Goal: Information Seeking & Learning: Check status

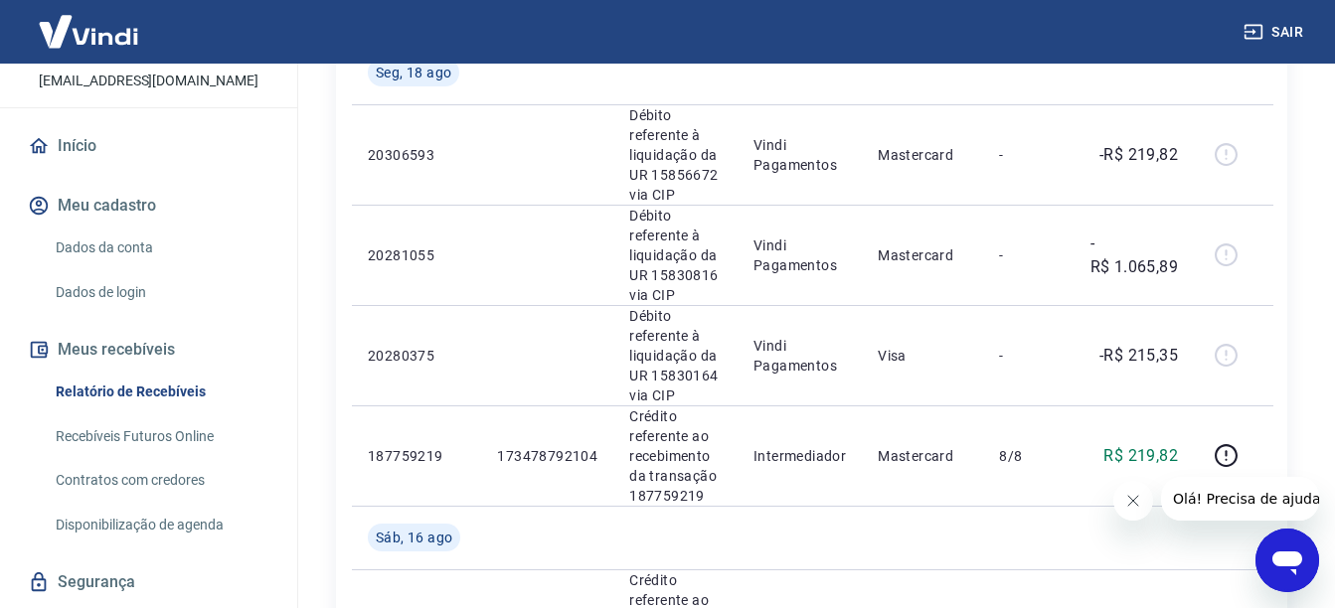
scroll to position [132, 0]
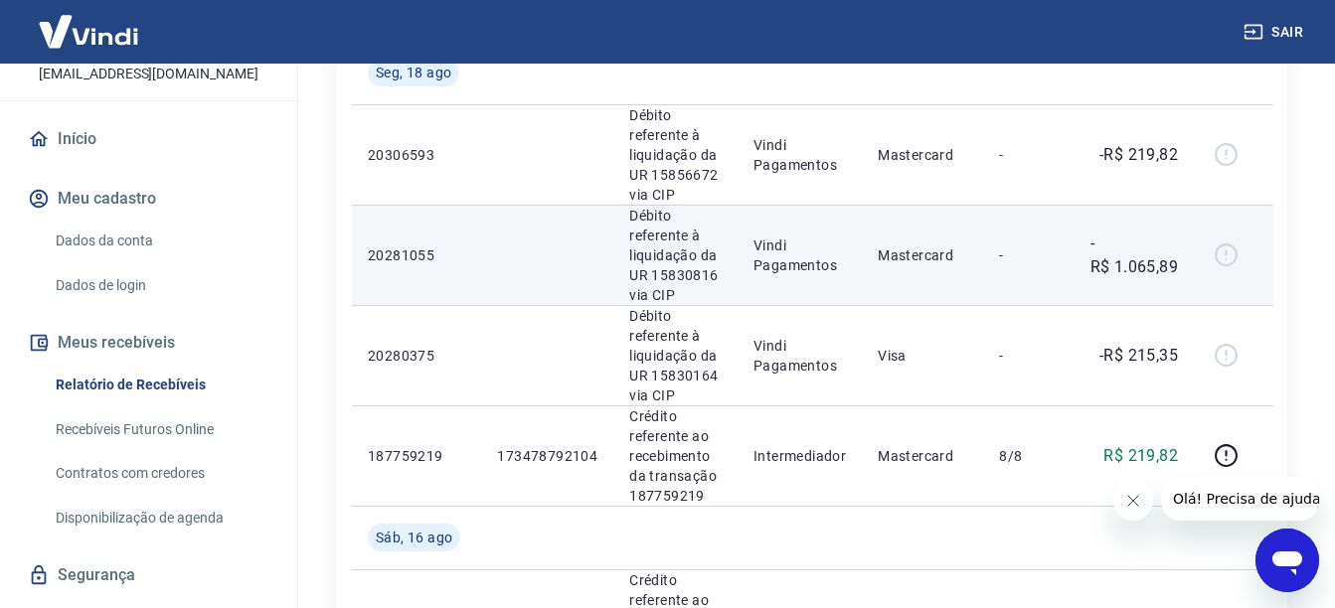
click at [640, 277] on p "Débito referente à liquidação da UR 15830816 via CIP" at bounding box center [675, 255] width 92 height 99
drag, startPoint x: 646, startPoint y: 279, endPoint x: 628, endPoint y: 277, distance: 18.0
click at [629, 277] on p "Débito referente à liquidação da UR 15830816 via CIP" at bounding box center [675, 255] width 92 height 99
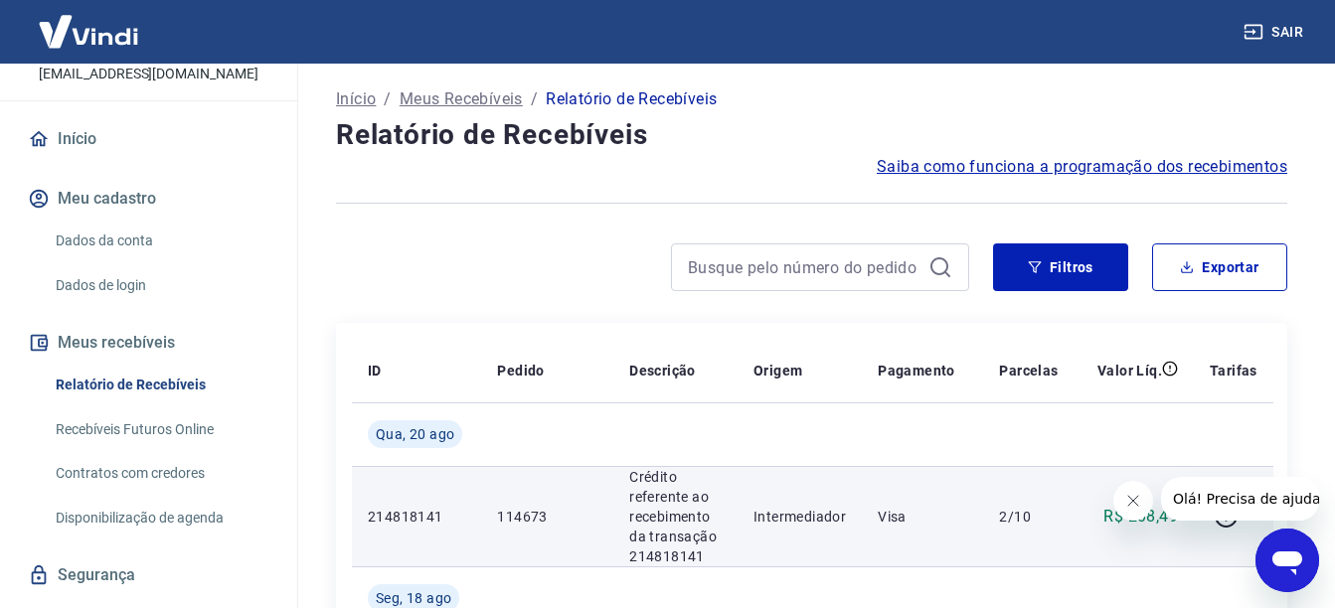
scroll to position [0, 0]
